Goal: Transaction & Acquisition: Obtain resource

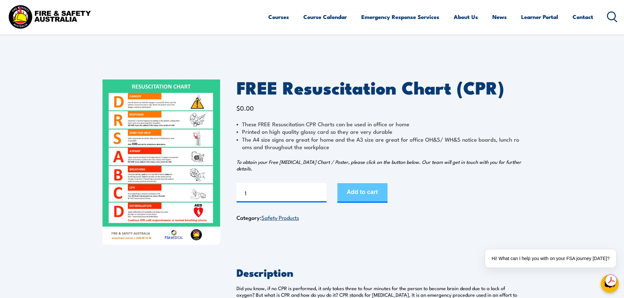
click at [372, 190] on button "Add to cart" at bounding box center [362, 193] width 50 height 20
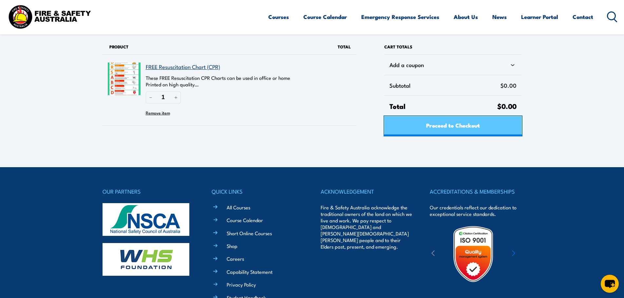
click at [461, 127] on span "Proceed to Checkout" at bounding box center [453, 125] width 54 height 17
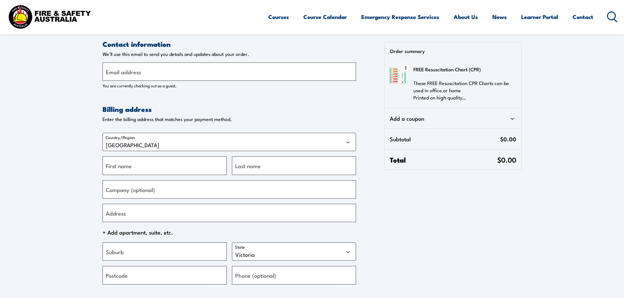
select select "VIC"
click at [127, 76] on label "Email address" at bounding box center [123, 71] width 35 height 9
click at [127, 76] on input "Email address" at bounding box center [228, 72] width 253 height 18
type input "shane@hedindustries.com.au"
type input "Shane"
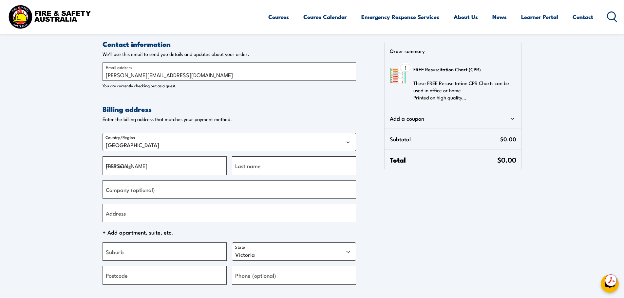
type input "Souter"
type input "HED Industries"
type input "21 Burnt Creek Drive"
type input "Bungalally"
type input "3401"
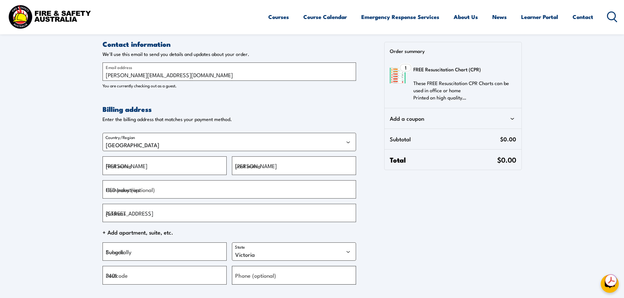
type input "+61484626559"
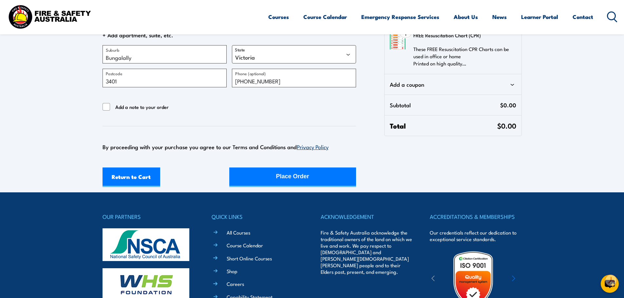
scroll to position [196, 0]
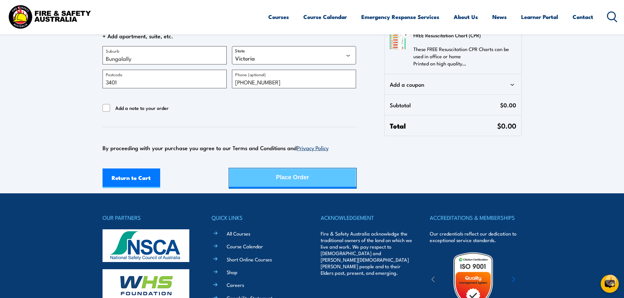
click at [264, 176] on button "Place Order" at bounding box center [292, 179] width 127 height 20
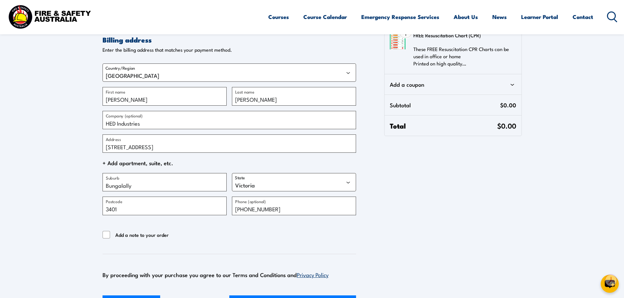
scroll to position [65, 0]
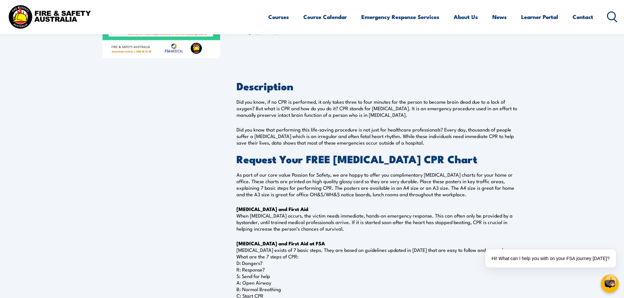
scroll to position [33, 0]
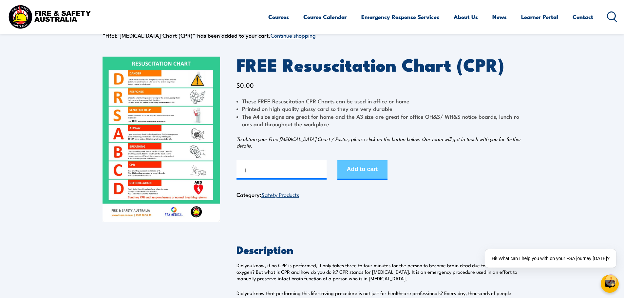
click at [360, 169] on button "Add to cart" at bounding box center [362, 170] width 50 height 20
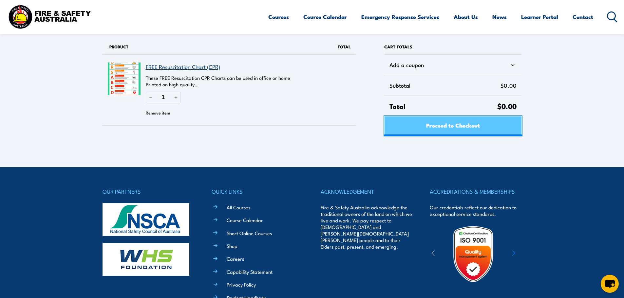
click at [453, 130] on span "Proceed to Checkout" at bounding box center [453, 125] width 54 height 17
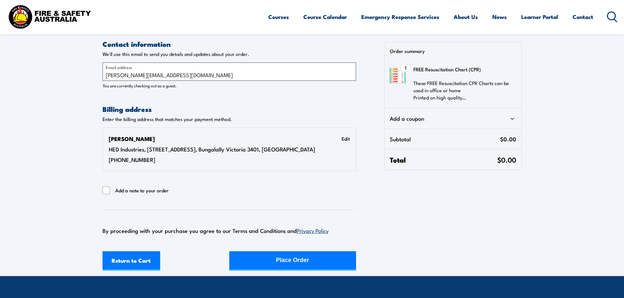
select select "VIC"
click at [139, 264] on link "Return to Cart" at bounding box center [131, 261] width 58 height 20
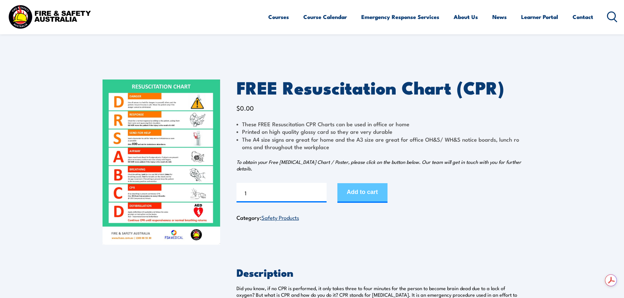
click at [358, 190] on button "Add to cart" at bounding box center [362, 193] width 50 height 20
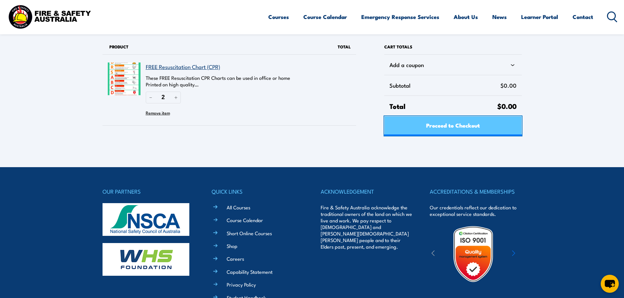
click at [417, 118] on link "Proceed to Checkout" at bounding box center [452, 126] width 137 height 20
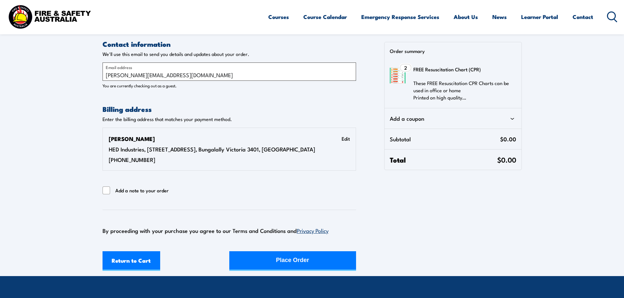
select select "VIC"
